Goal: Task Accomplishment & Management: Manage account settings

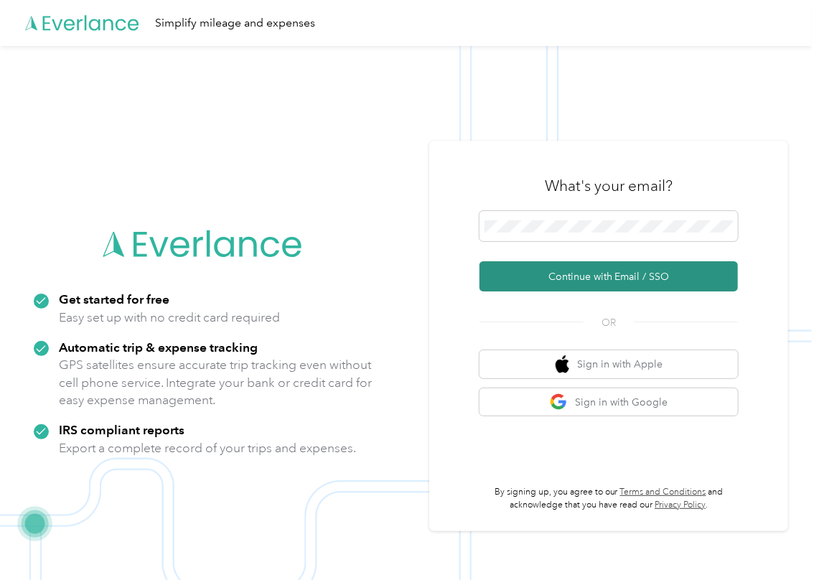
click at [517, 273] on button "Continue with Email / SSO" at bounding box center [608, 276] width 258 height 30
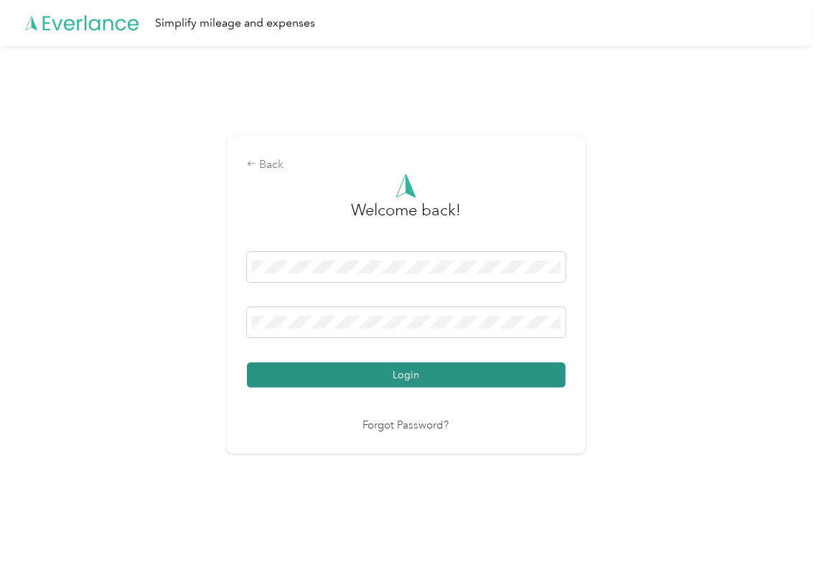
click at [290, 376] on button "Login" at bounding box center [406, 374] width 319 height 25
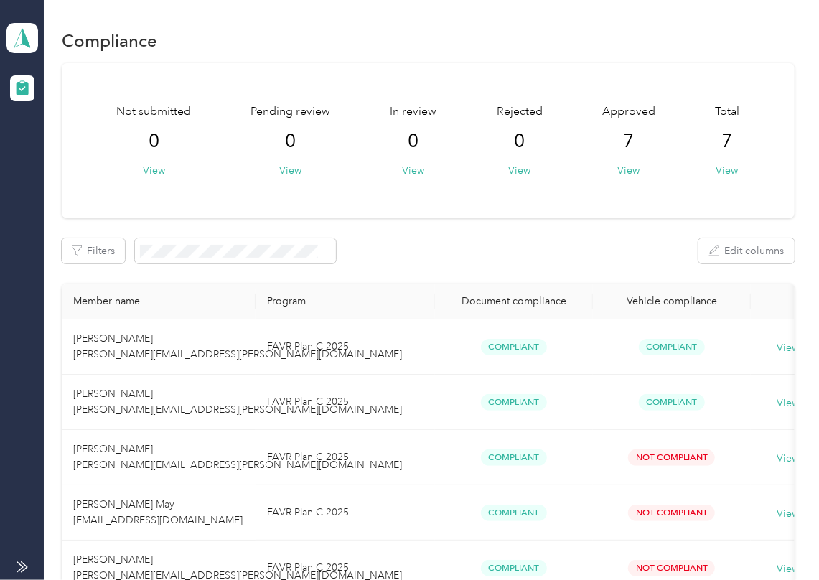
click at [484, 230] on div "Not submitted 0 View Pending review 0 View In review 0 View Rejected 0 View App…" at bounding box center [428, 408] width 733 height 690
click at [9, 24] on span at bounding box center [22, 38] width 32 height 30
click at [46, 145] on div "Log out" at bounding box center [46, 150] width 55 height 15
